Goal: Task Accomplishment & Management: Manage account settings

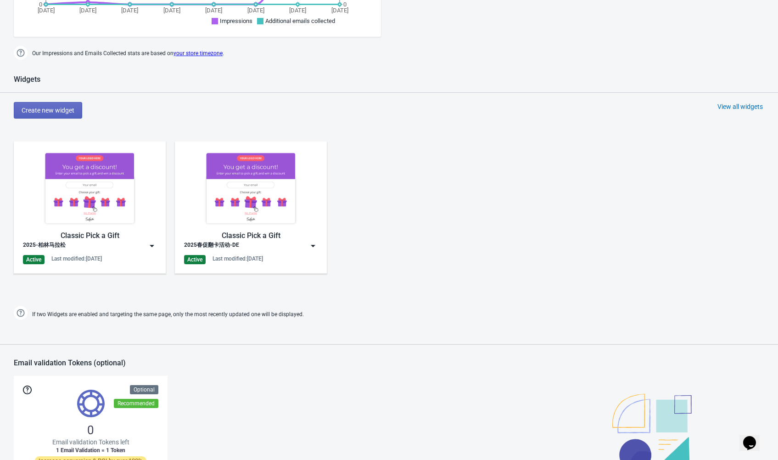
click at [148, 242] on img at bounding box center [151, 245] width 9 height 9
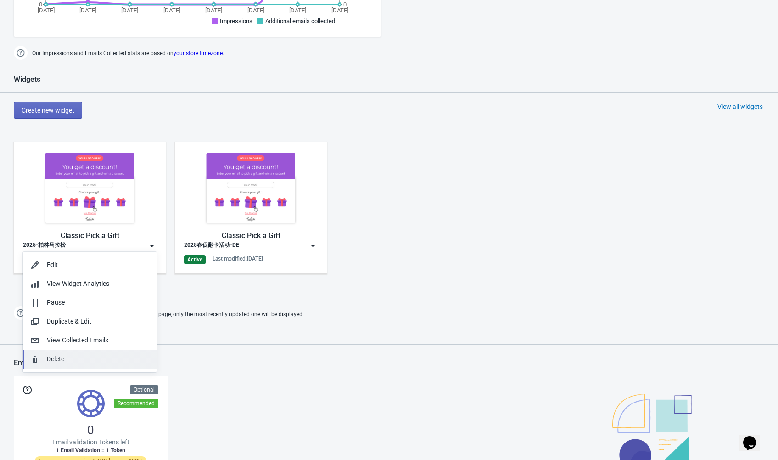
click at [104, 362] on div "Delete" at bounding box center [98, 359] width 102 height 10
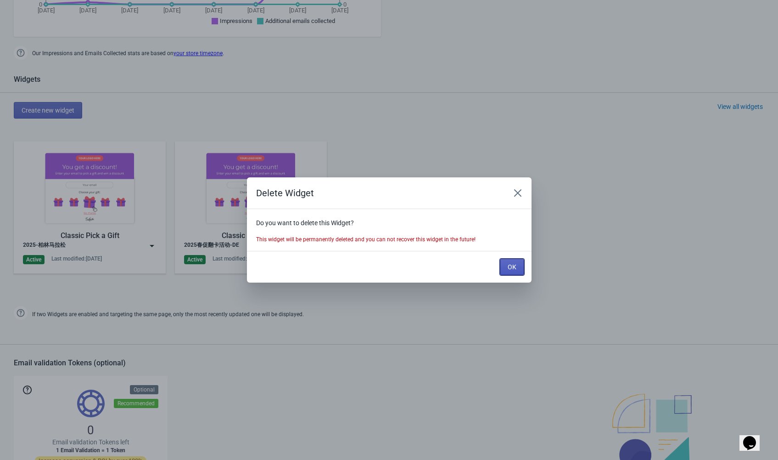
click at [503, 260] on button "OK" at bounding box center [512, 266] width 24 height 17
click at [508, 262] on div "Delete Widget Do you want to delete this Widget? This widget will be permanentl…" at bounding box center [389, 230] width 778 height 460
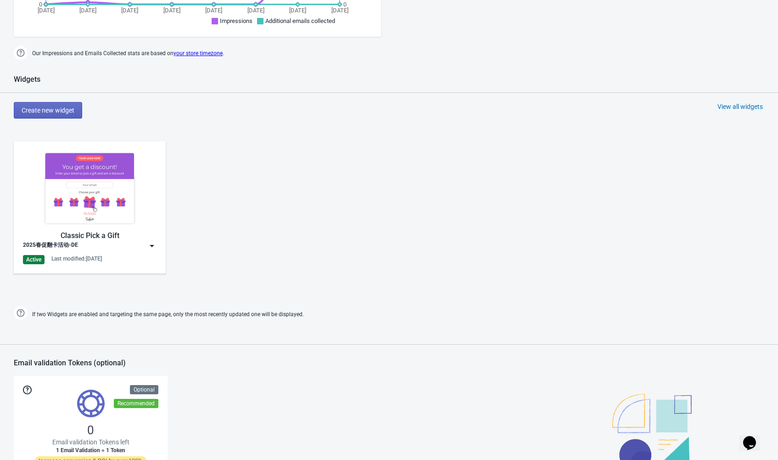
click at [156, 246] on img at bounding box center [151, 245] width 9 height 9
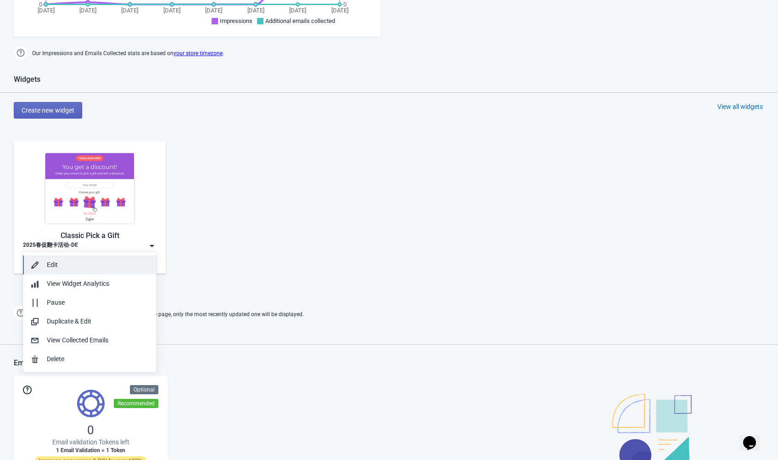
click at [116, 267] on div "Edit" at bounding box center [98, 265] width 102 height 10
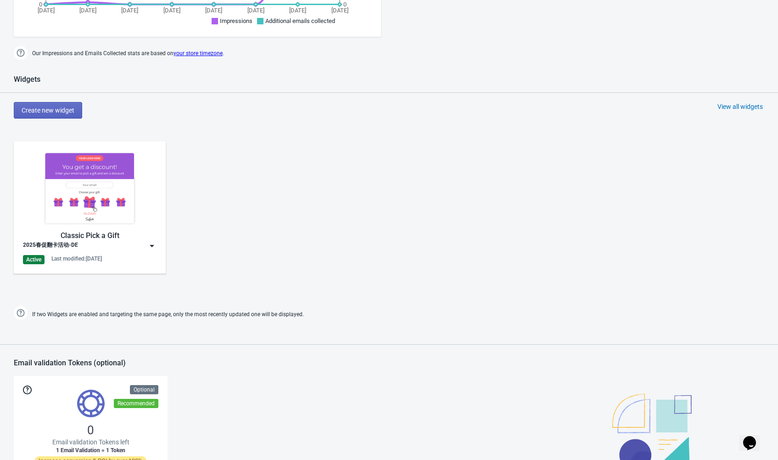
click at [148, 246] on img at bounding box center [151, 245] width 9 height 9
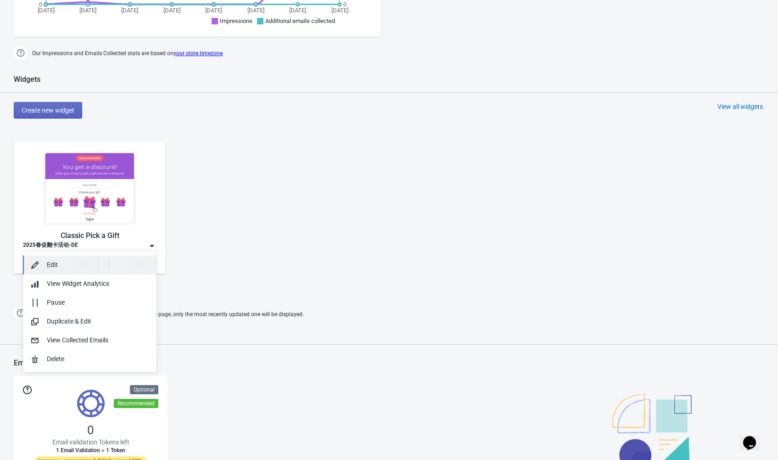
click at [127, 268] on div "Edit" at bounding box center [98, 265] width 102 height 10
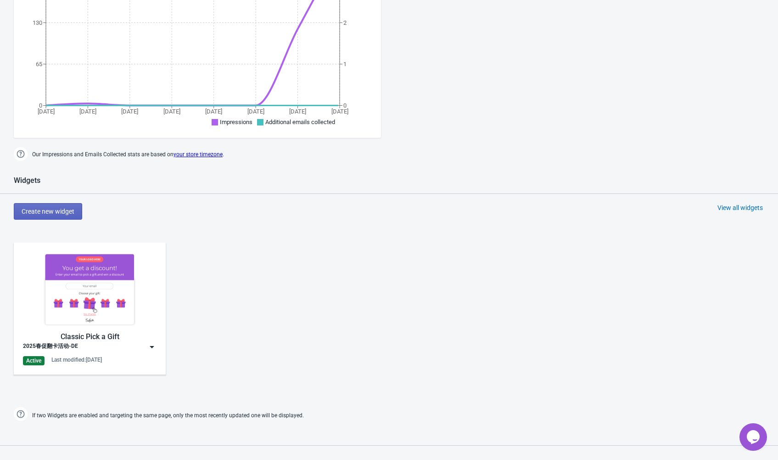
scroll to position [459, 0]
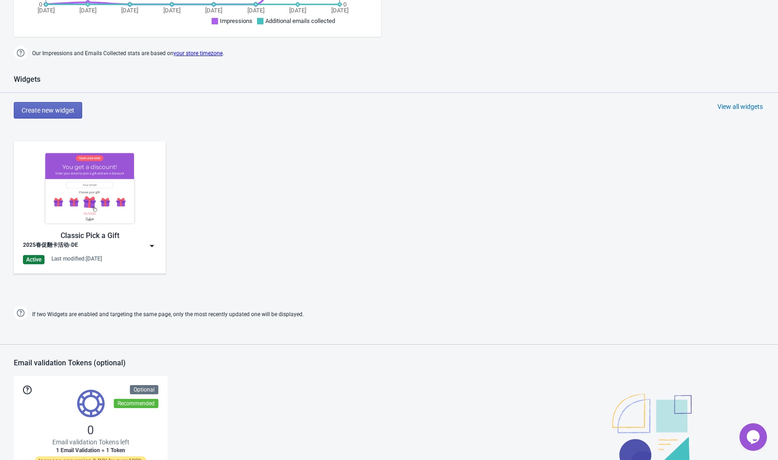
click at [151, 251] on div "Classic Pick a Gift 2025春促翻卡活动-DE Active Last modified: [DATE]" at bounding box center [90, 207] width 134 height 113
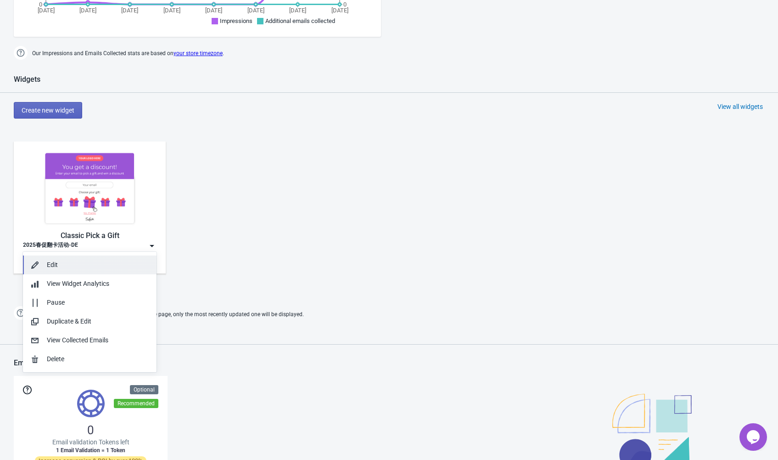
click at [135, 271] on button "Edit" at bounding box center [90, 264] width 134 height 19
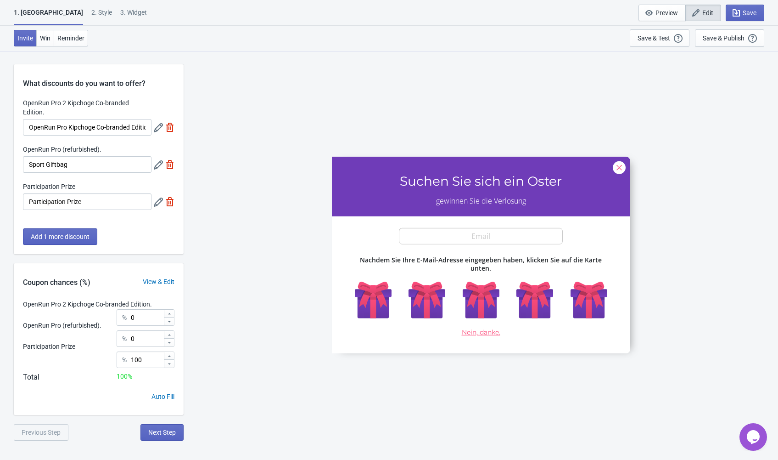
click at [120, 10] on div "3. Widget" at bounding box center [133, 16] width 27 height 16
select select "specificURL"
select select "1"
select select "left"
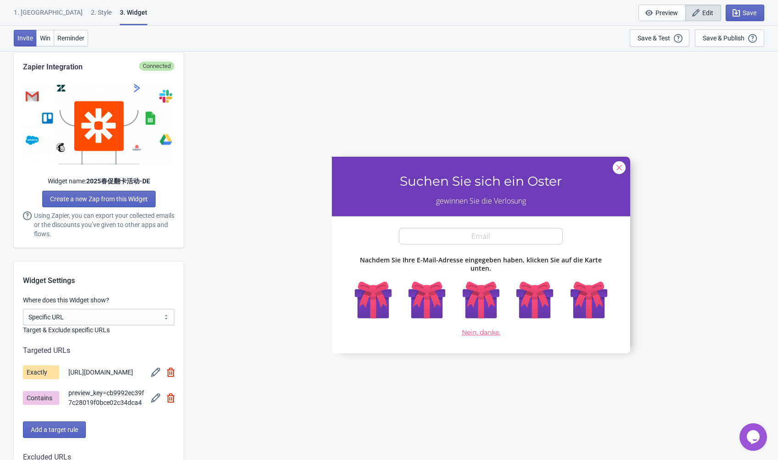
scroll to position [505, 0]
click at [124, 376] on span "https://de.shokz.com/pages/easter-sale-preheat" at bounding box center [100, 372] width 65 height 10
